Goal: Information Seeking & Learning: Check status

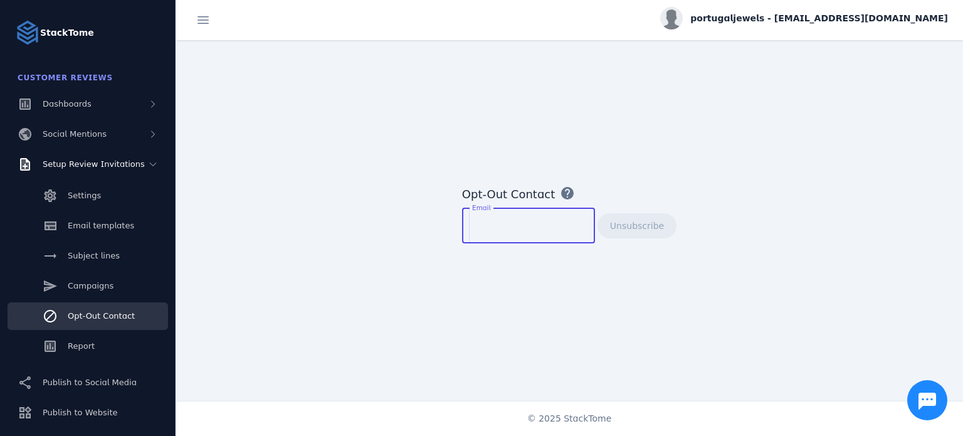
click at [517, 231] on input "Email" at bounding box center [528, 225] width 113 height 15
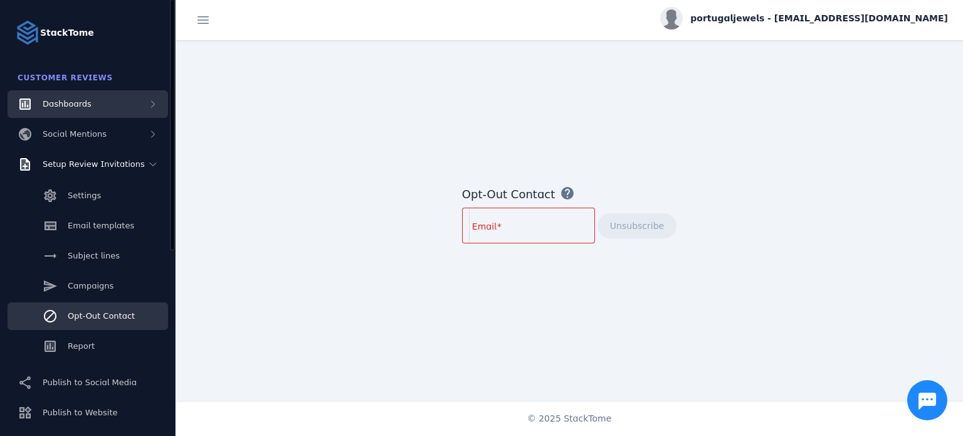
click at [90, 107] on div "Dashboards" at bounding box center [88, 104] width 161 height 28
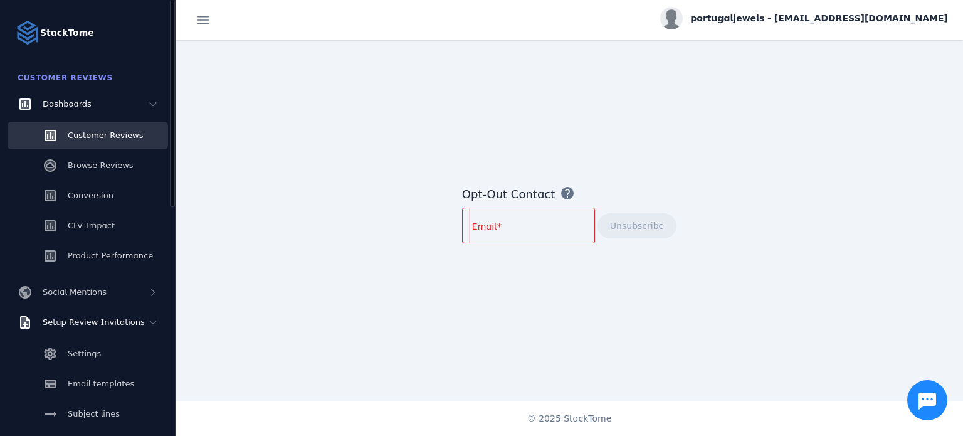
click at [122, 142] on link "Customer Reviews" at bounding box center [88, 136] width 161 height 28
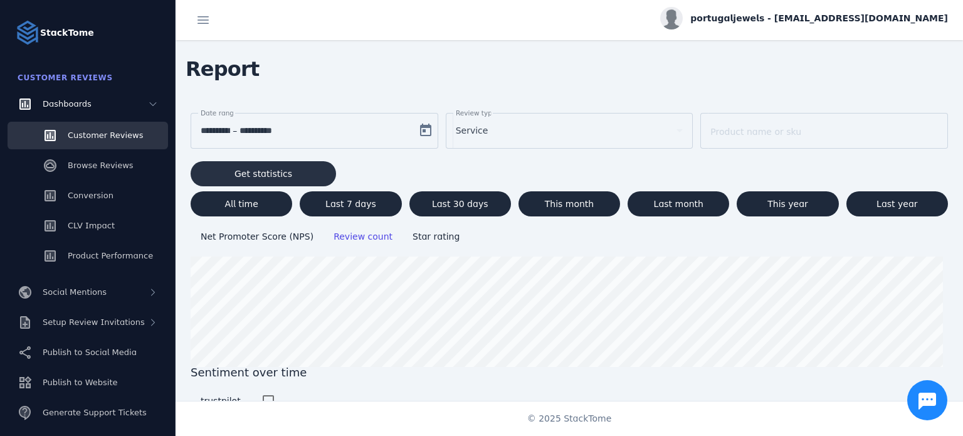
click at [270, 170] on span "Get statistics" at bounding box center [263, 173] width 58 height 9
click at [474, 209] on span at bounding box center [460, 204] width 102 height 30
type input "**********"
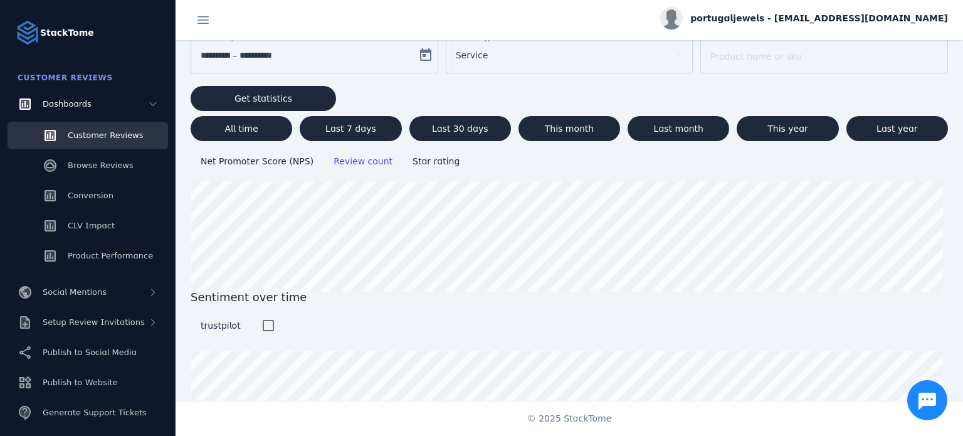
scroll to position [134, 0]
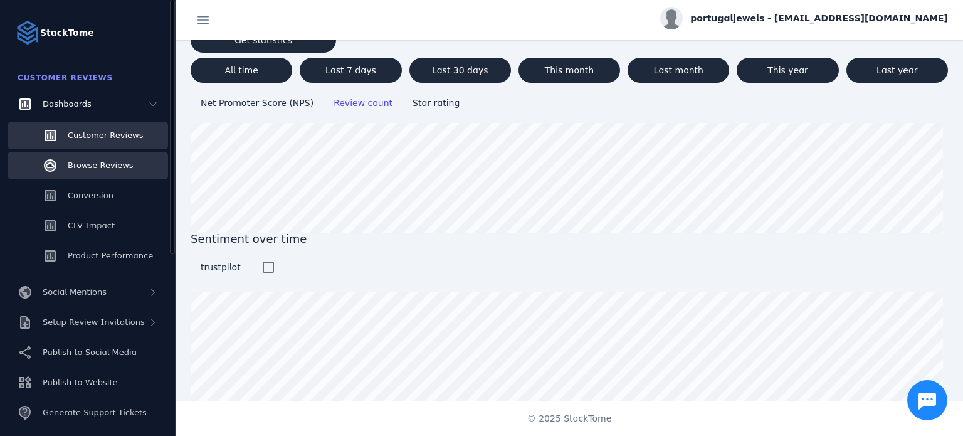
click at [110, 168] on span "Browse Reviews" at bounding box center [101, 165] width 66 height 9
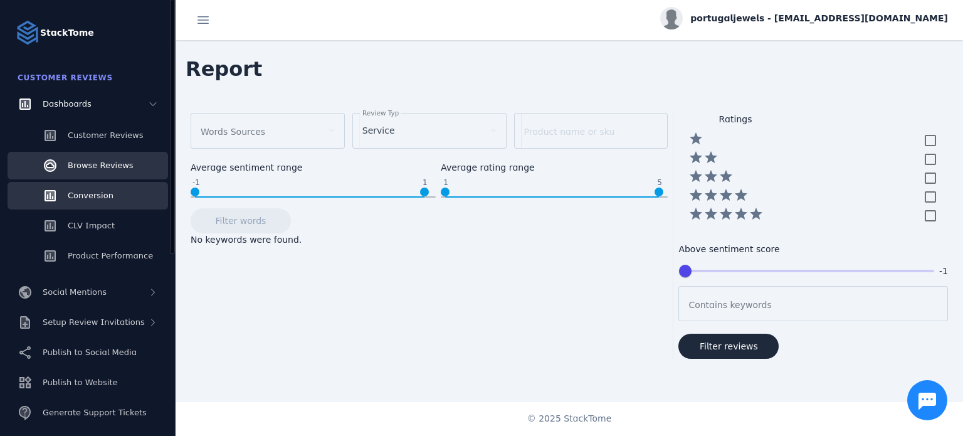
click at [130, 194] on link "Conversion" at bounding box center [88, 196] width 161 height 28
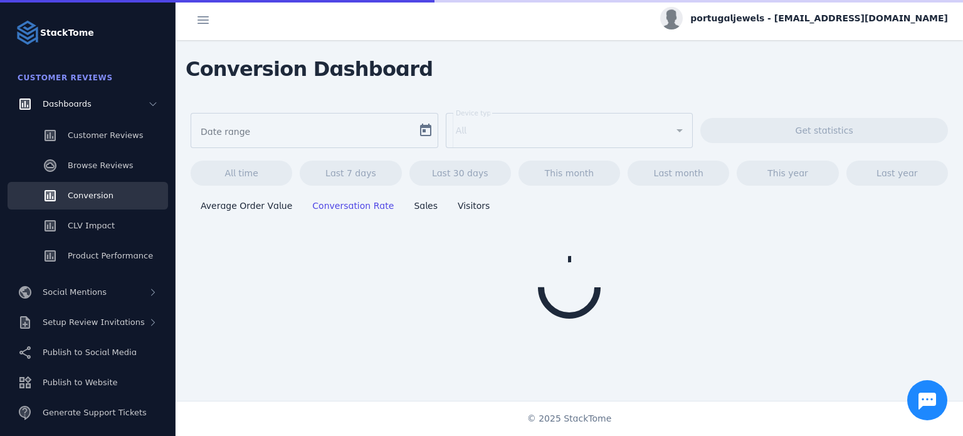
type input "**********"
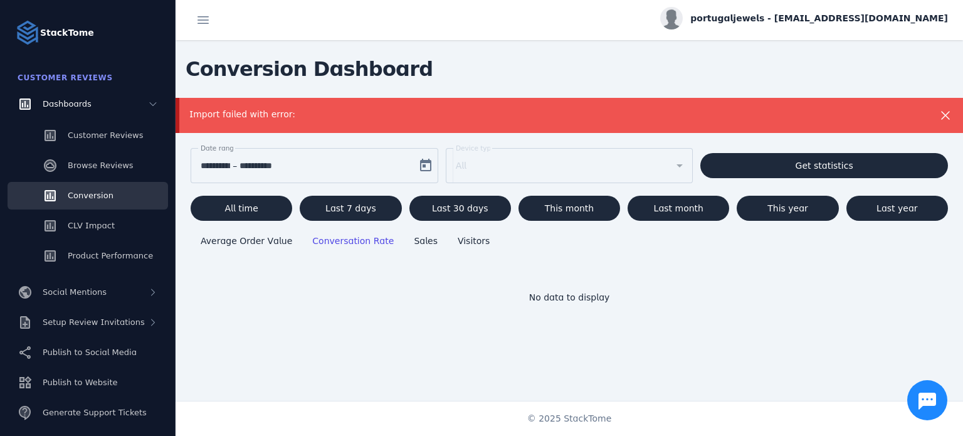
click at [347, 174] on div "**********" at bounding box center [306, 165] width 210 height 35
click at [489, 174] on mat-form-field "Device type All" at bounding box center [570, 172] width 248 height 48
click at [426, 170] on span "Open calendar" at bounding box center [426, 165] width 30 height 30
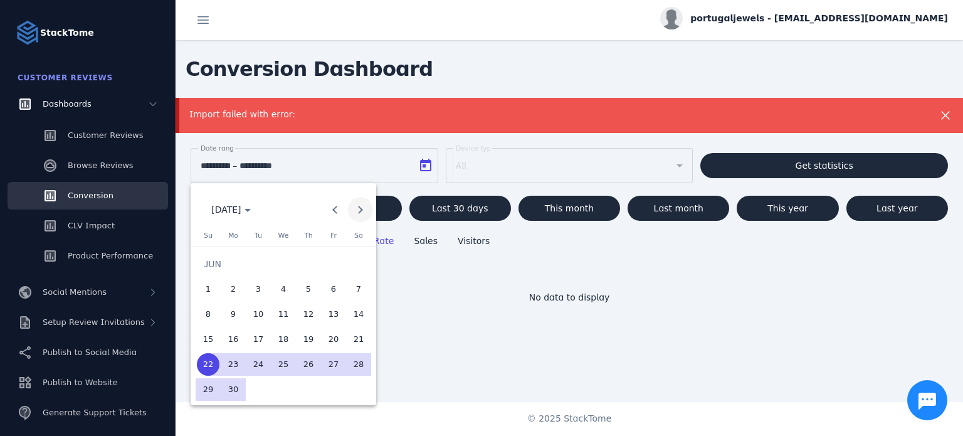
click at [364, 208] on span "Next month" at bounding box center [360, 209] width 25 height 25
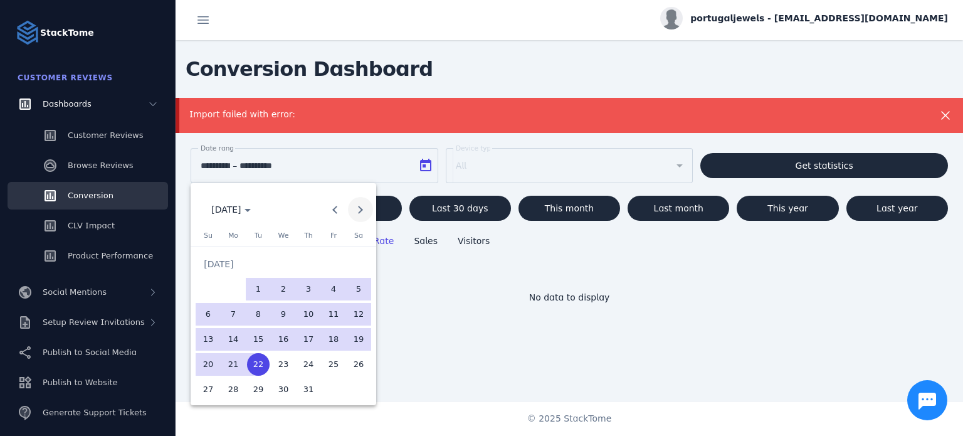
click at [364, 208] on span "Next month" at bounding box center [360, 209] width 25 height 25
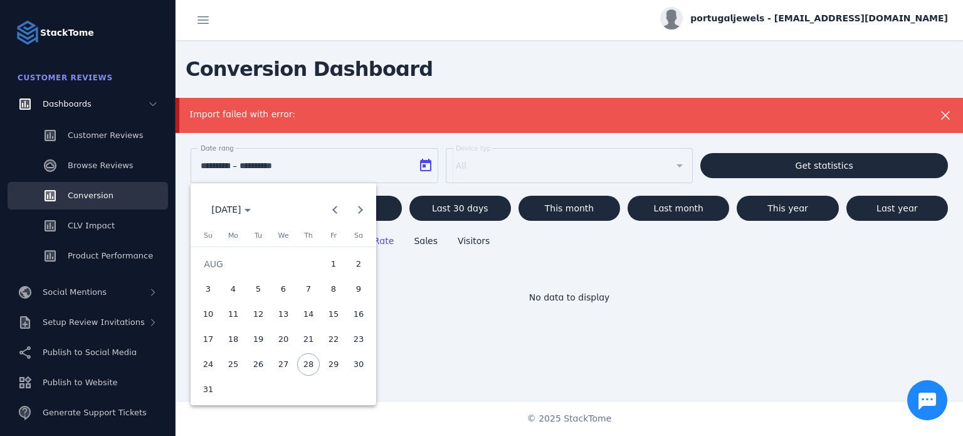
click at [305, 366] on span "28" at bounding box center [308, 364] width 23 height 23
type input "**********"
click at [314, 166] on div at bounding box center [481, 218] width 963 height 436
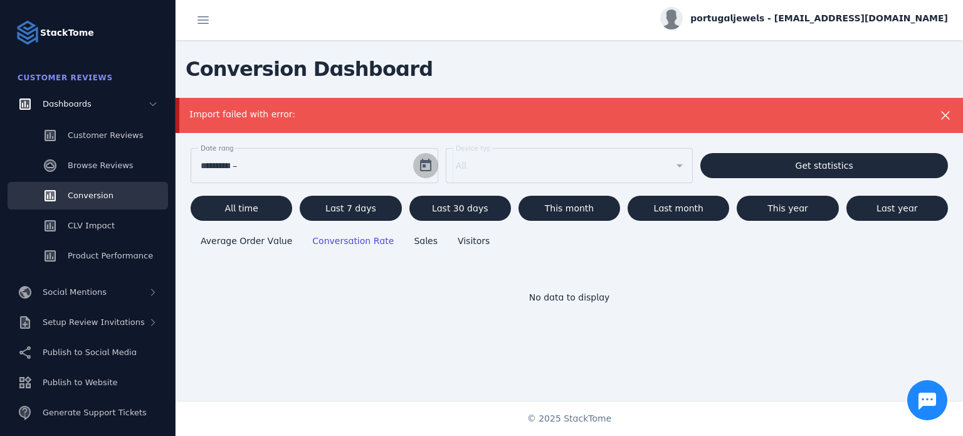
click at [418, 171] on span "Open calendar" at bounding box center [426, 165] width 30 height 30
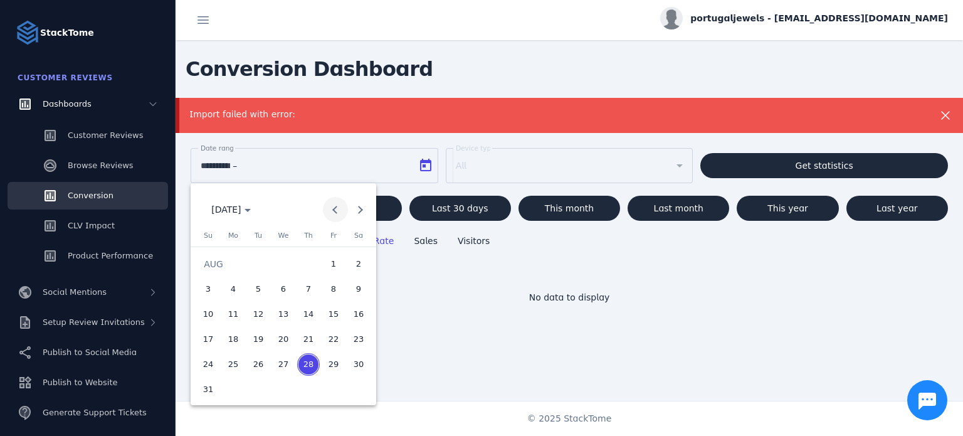
click at [336, 211] on button "Previous month" at bounding box center [335, 209] width 25 height 25
click at [359, 213] on button "Next month" at bounding box center [360, 209] width 25 height 25
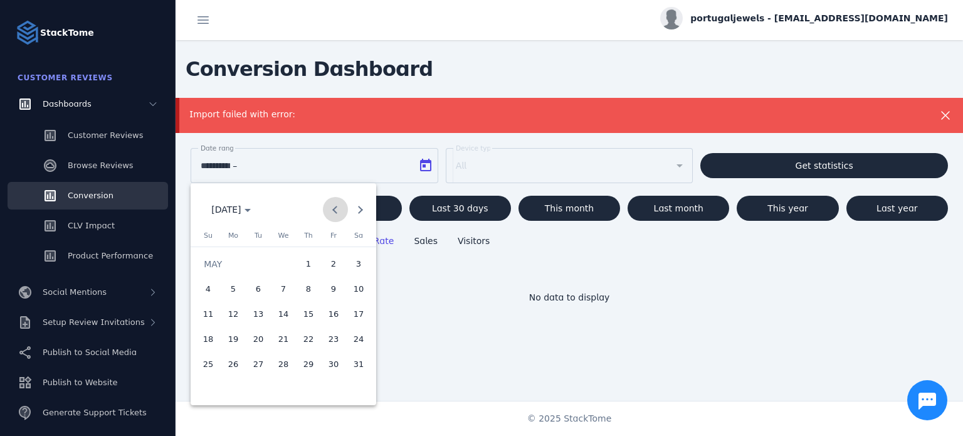
click at [336, 214] on span "Previous month" at bounding box center [335, 209] width 25 height 25
click at [258, 290] on span "1" at bounding box center [258, 289] width 23 height 23
type input "**********"
drag, startPoint x: 259, startPoint y: 289, endPoint x: 334, endPoint y: 288, distance: 74.6
click at [334, 288] on tr "1 2 3 4 5" at bounding box center [284, 289] width 176 height 25
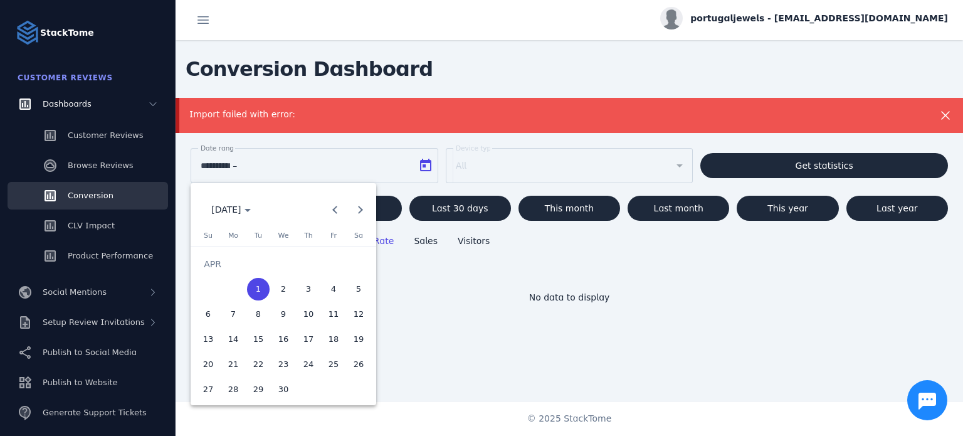
drag, startPoint x: 332, startPoint y: 287, endPoint x: 387, endPoint y: 383, distance: 110.7
click at [387, 383] on div "[DATE] [DATE] [DATE] Su [DATE] Mo [DATE] Tu [DATE] We [DATE] Th [DATE] Fr [DATE…" at bounding box center [481, 218] width 963 height 436
click at [361, 208] on button "Next month" at bounding box center [360, 209] width 25 height 25
click at [369, 209] on span "Next month" at bounding box center [360, 209] width 25 height 25
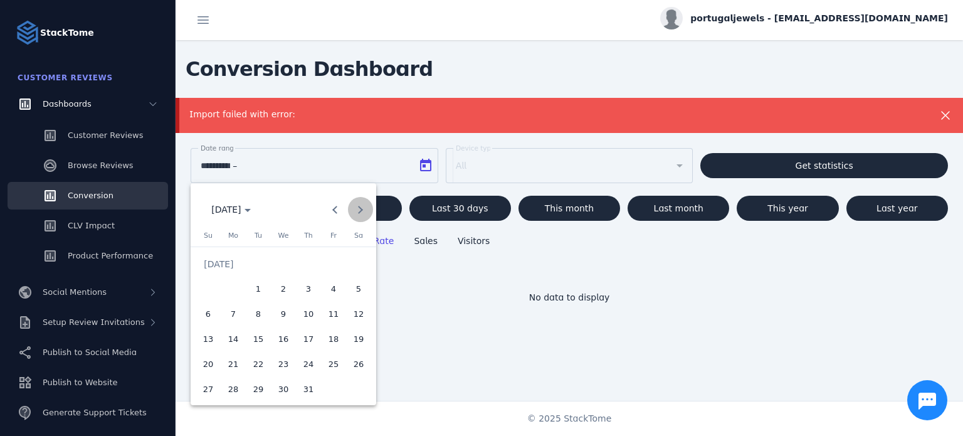
click at [369, 209] on span "Next month" at bounding box center [360, 209] width 25 height 25
click at [301, 369] on span "28" at bounding box center [308, 364] width 23 height 23
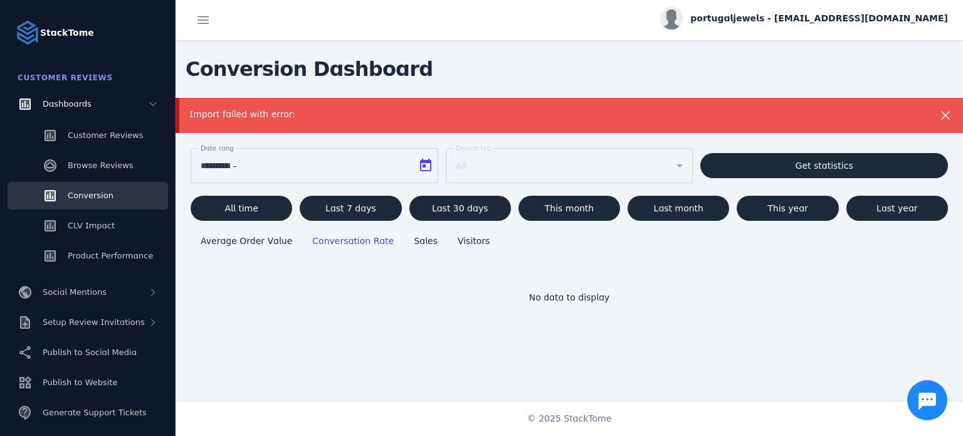
type input "**********"
click at [841, 172] on span at bounding box center [824, 165] width 248 height 30
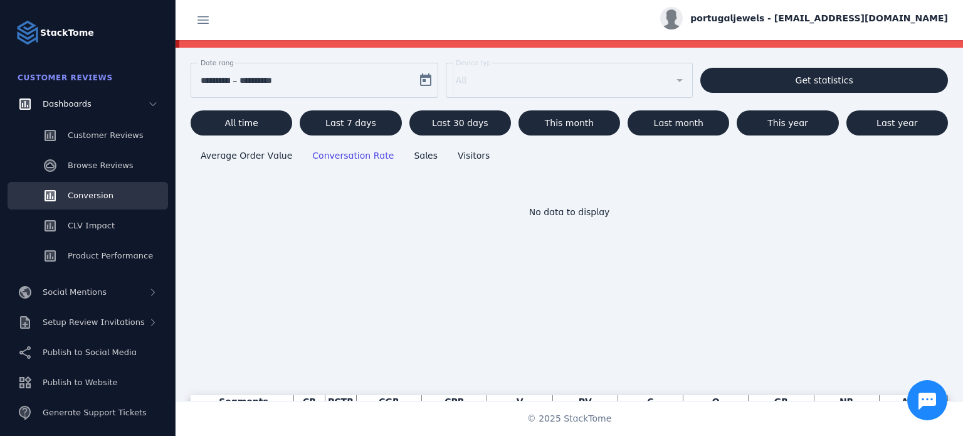
scroll to position [92, 0]
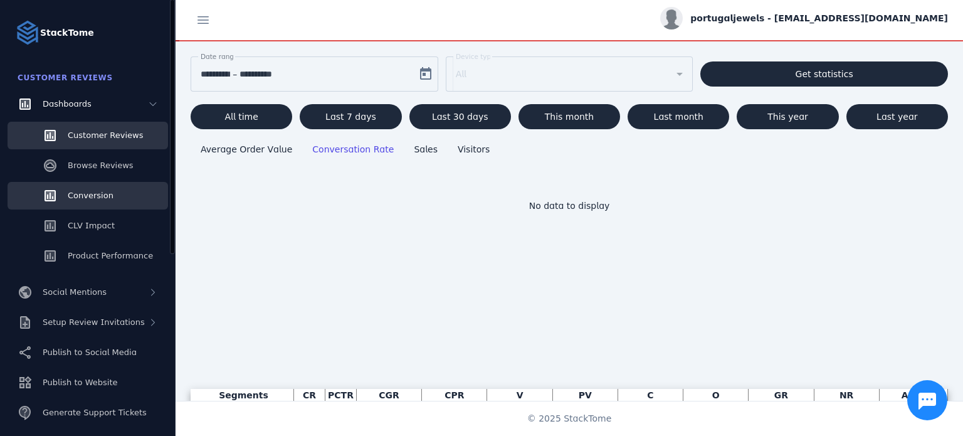
click at [117, 136] on span "Customer Reviews" at bounding box center [105, 134] width 75 height 9
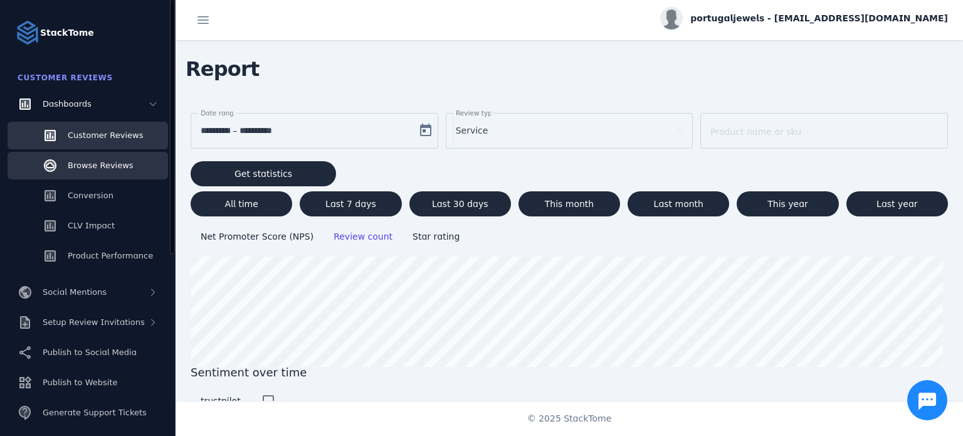
click at [134, 172] on link "Browse Reviews" at bounding box center [88, 166] width 161 height 28
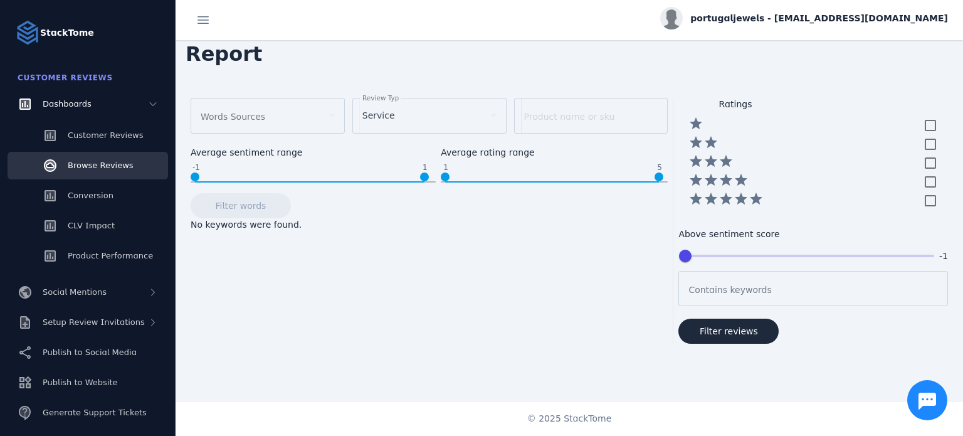
scroll to position [21, 0]
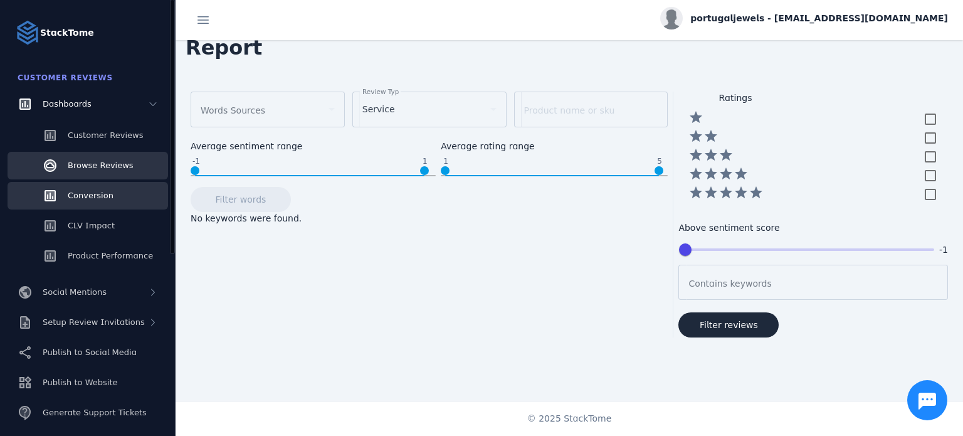
click at [127, 198] on link "Conversion" at bounding box center [88, 196] width 161 height 28
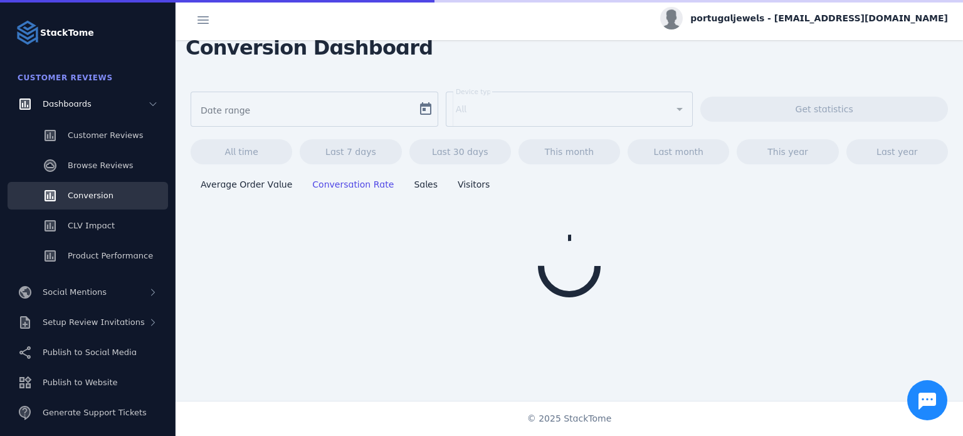
type input "**********"
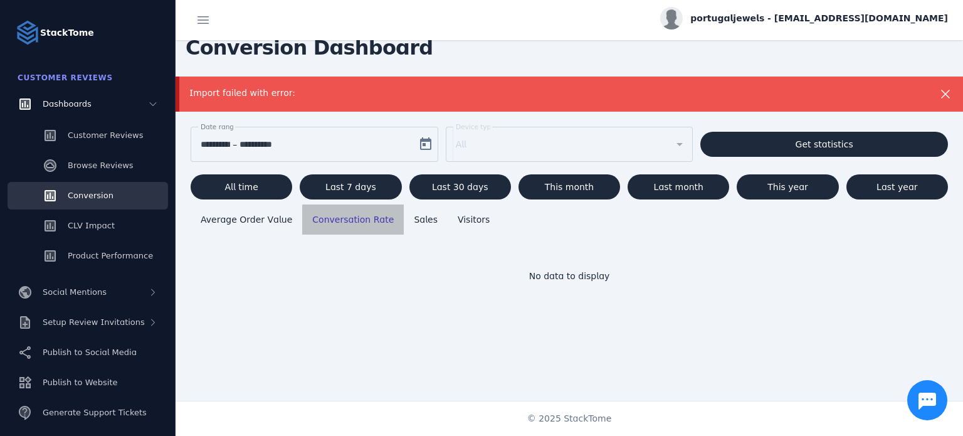
click at [347, 226] on span "Conversation Rate" at bounding box center [353, 219] width 82 height 15
click at [209, 20] on span at bounding box center [203, 20] width 30 height 30
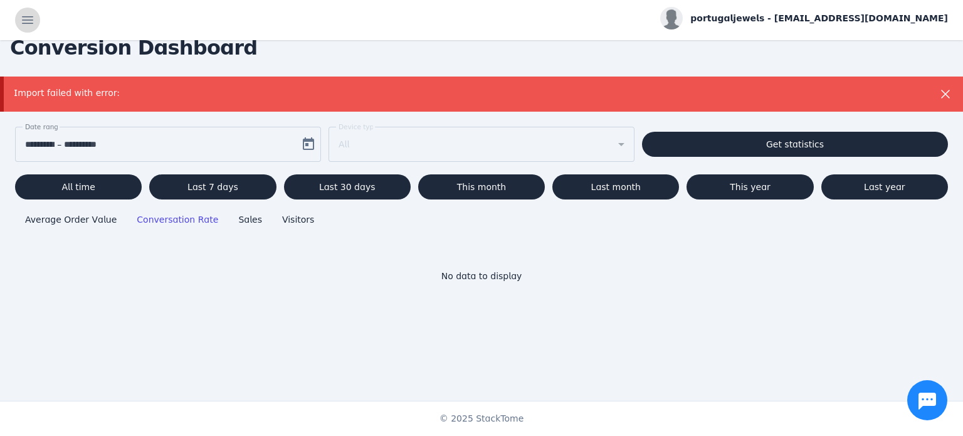
click at [22, 26] on span at bounding box center [28, 20] width 30 height 30
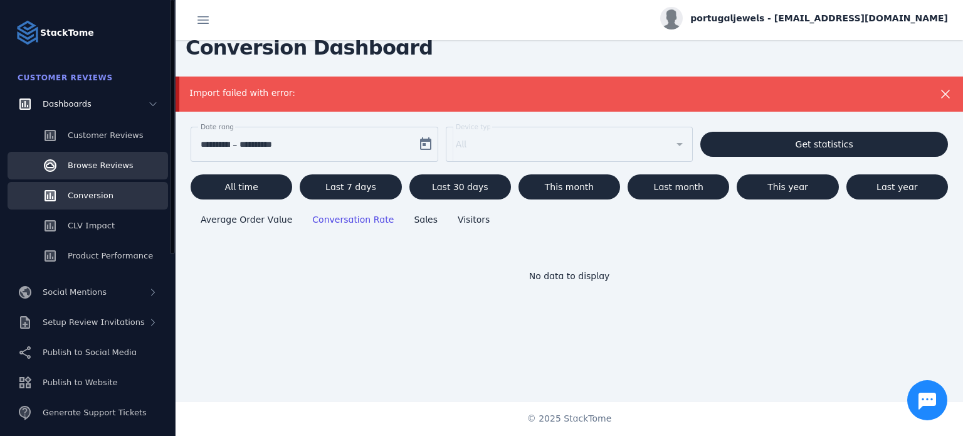
click at [134, 168] on link "Browse Reviews" at bounding box center [88, 166] width 161 height 28
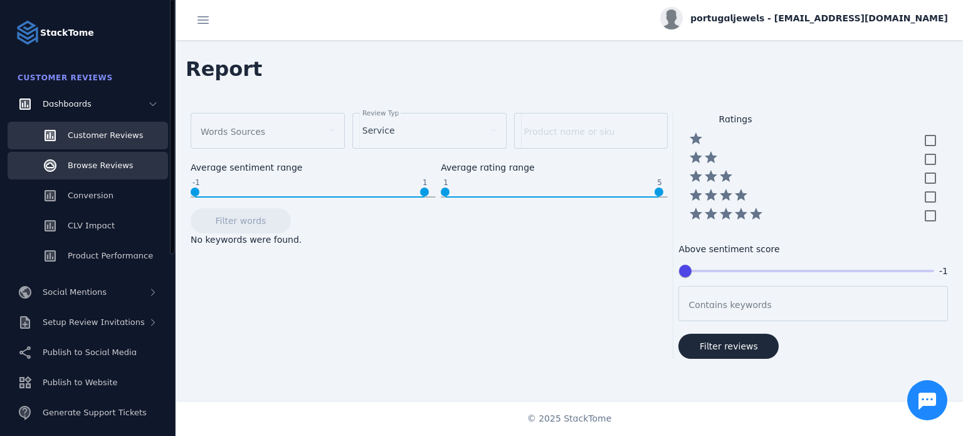
click at [107, 130] on span "Customer Reviews" at bounding box center [105, 134] width 75 height 9
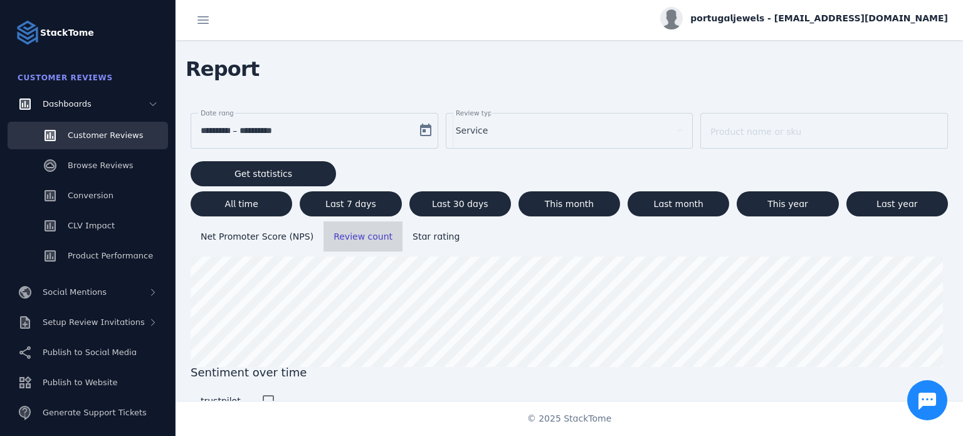
click at [371, 241] on span "Review count" at bounding box center [363, 236] width 59 height 15
click at [341, 240] on span "Review count" at bounding box center [363, 236] width 59 height 10
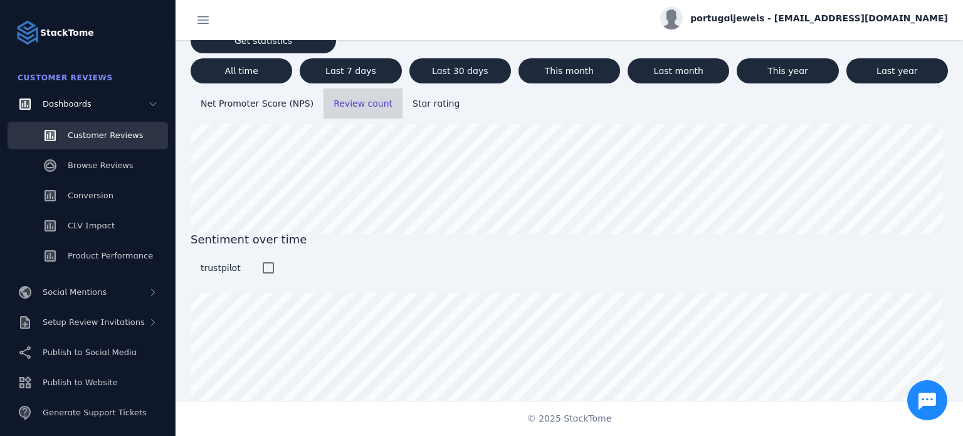
scroll to position [134, 0]
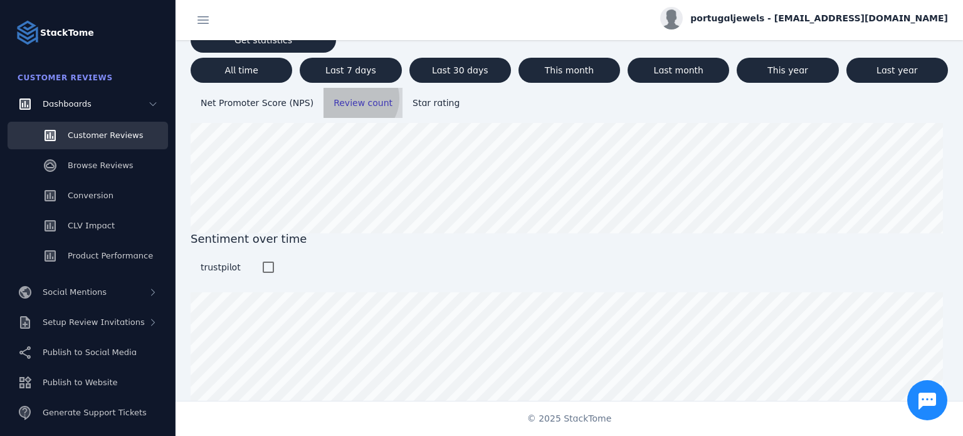
click at [345, 98] on span "Review count" at bounding box center [363, 103] width 59 height 10
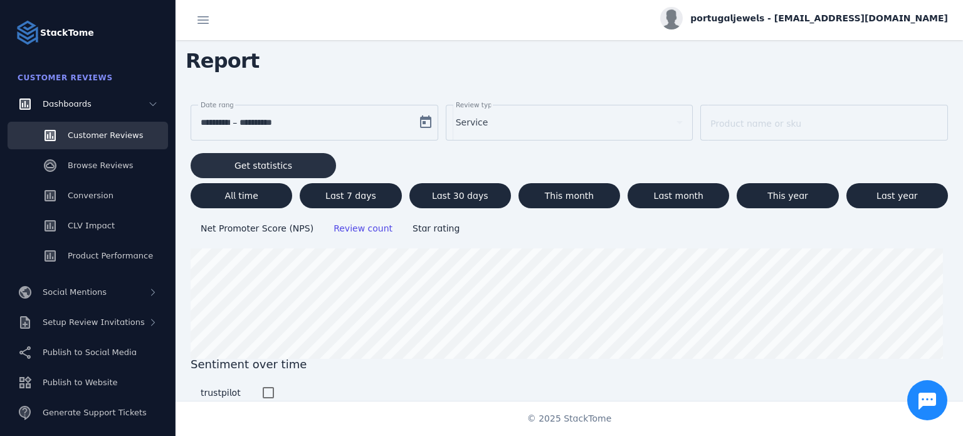
click at [290, 164] on span at bounding box center [263, 165] width 145 height 30
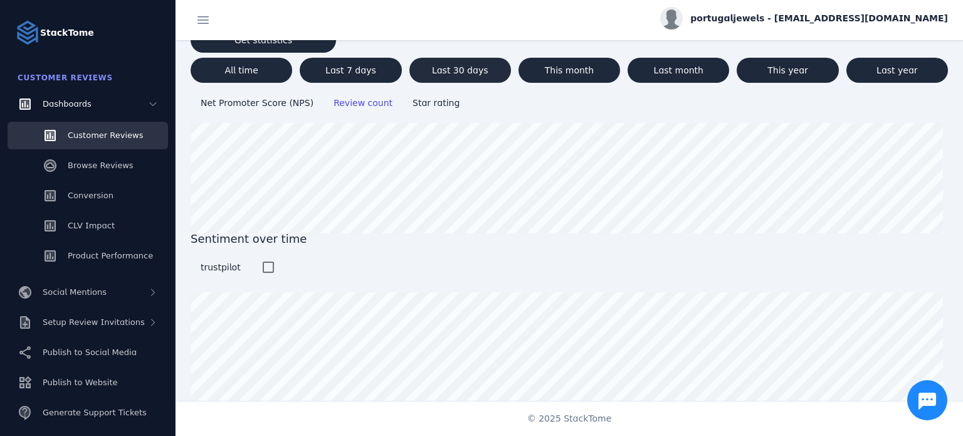
click at [474, 66] on span "Last 30 days" at bounding box center [460, 70] width 56 height 9
type input "**********"
click at [145, 292] on div "Social Mentions" at bounding box center [88, 292] width 161 height 28
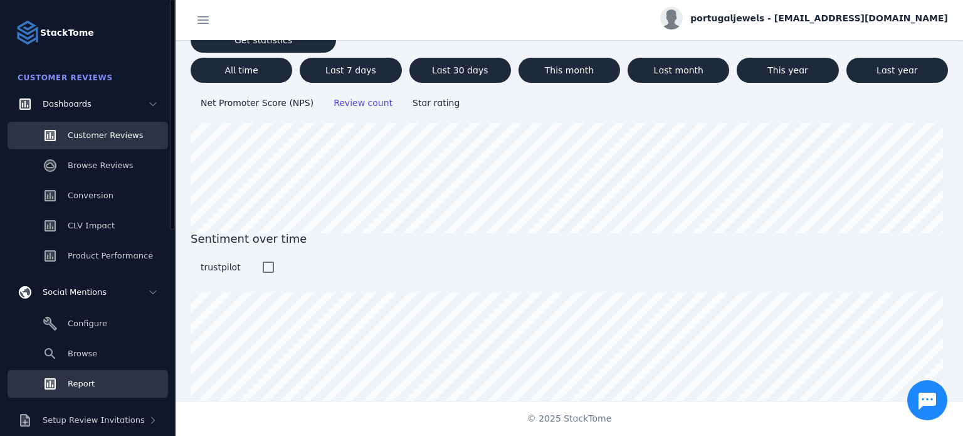
click at [120, 382] on link "Report" at bounding box center [88, 384] width 161 height 28
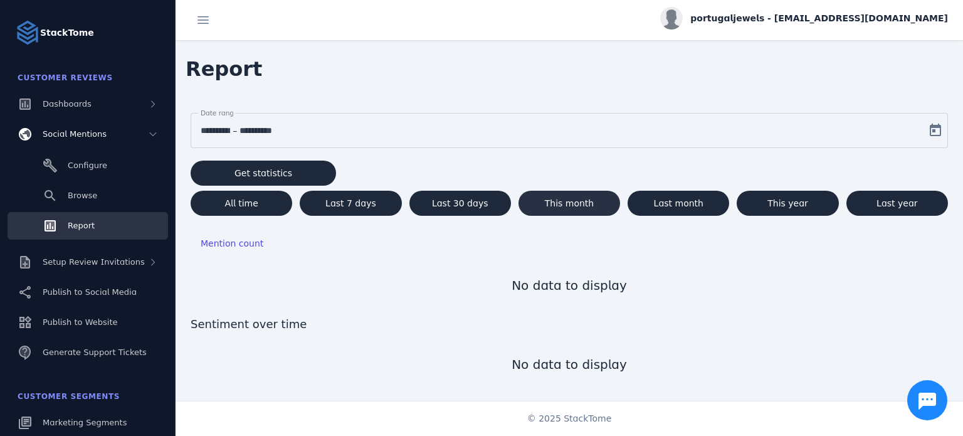
scroll to position [21, 0]
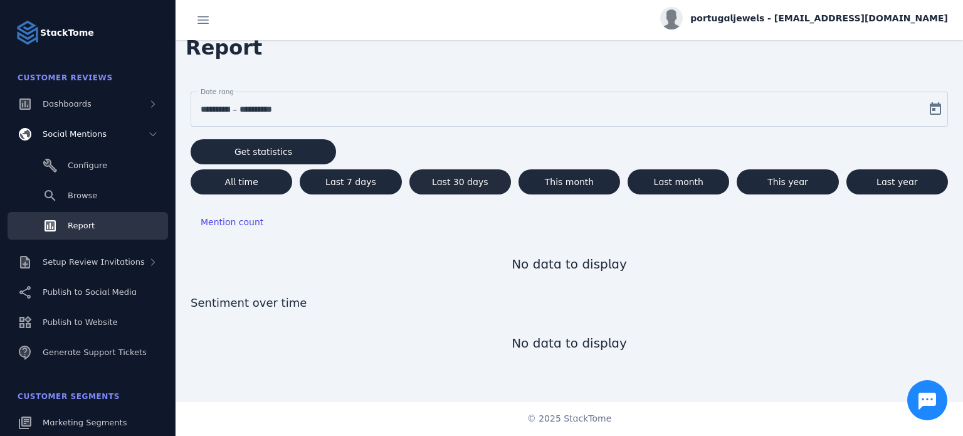
click at [450, 181] on span "Last 30 days" at bounding box center [460, 181] width 56 height 9
click at [588, 179] on span "This month" at bounding box center [570, 181] width 50 height 9
type input "**********"
click at [159, 262] on div "Setup Review Invitations" at bounding box center [88, 262] width 161 height 28
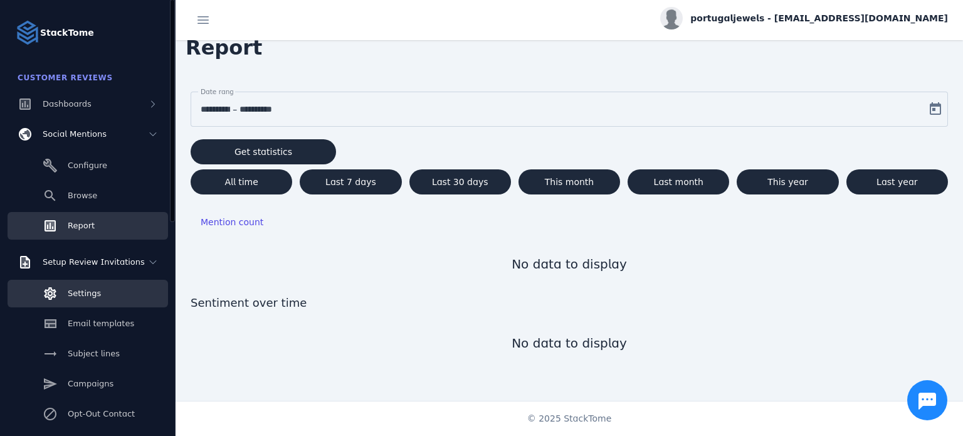
scroll to position [63, 0]
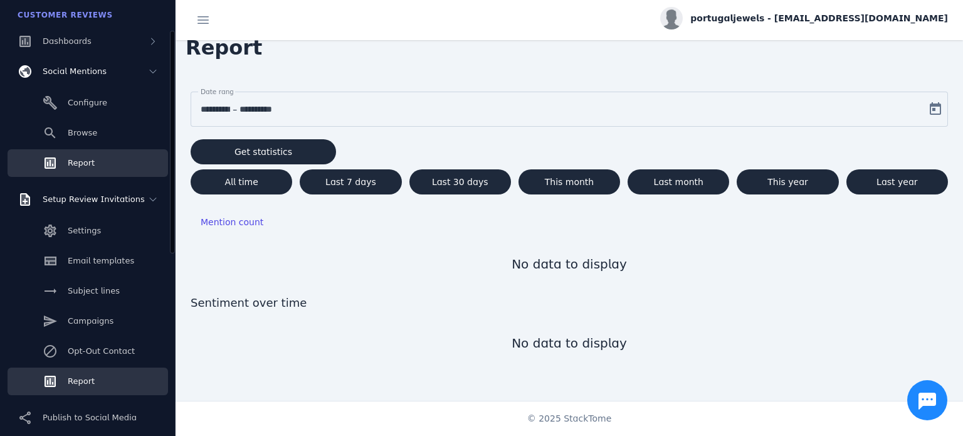
click at [130, 384] on link "Report" at bounding box center [88, 381] width 161 height 28
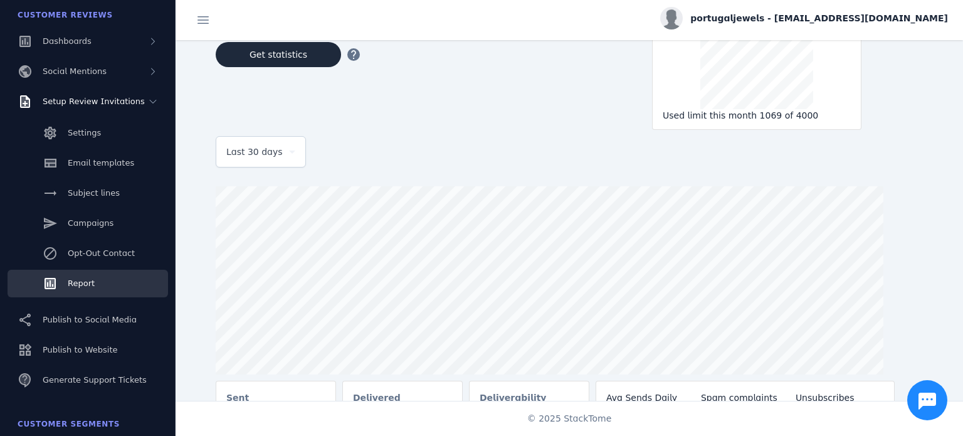
scroll to position [177, 0]
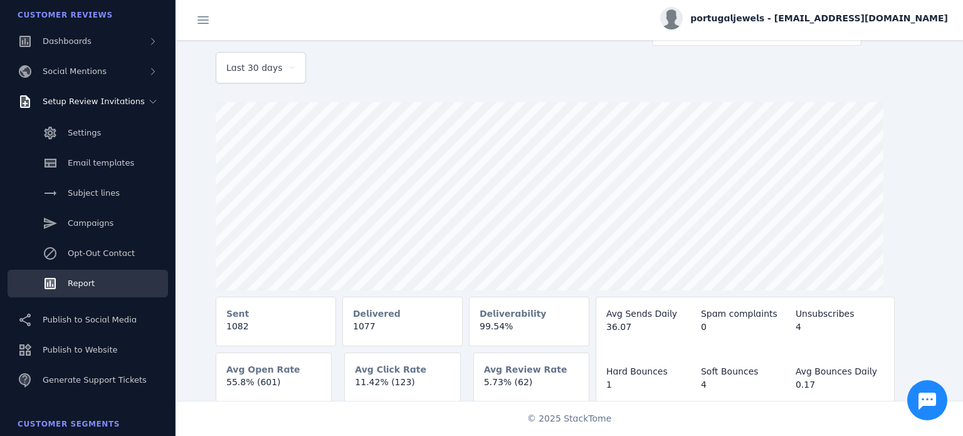
click at [296, 72] on icon at bounding box center [292, 67] width 15 height 15
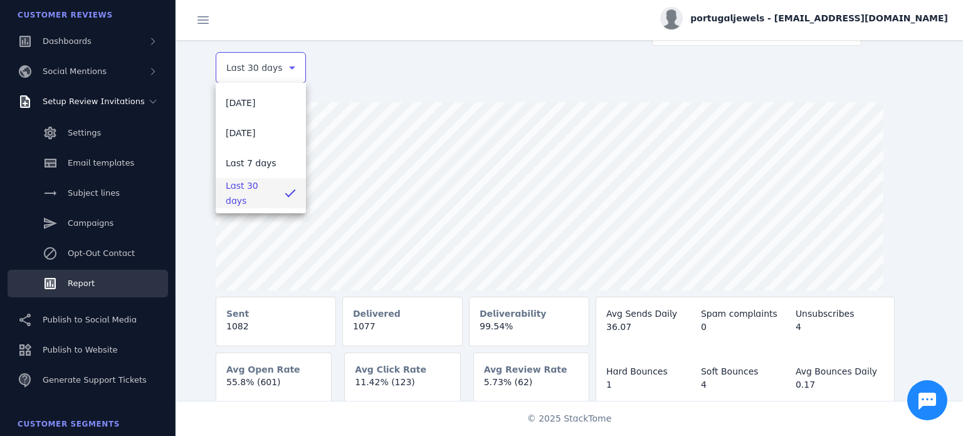
click at [450, 74] on div at bounding box center [481, 218] width 963 height 436
